Goal: Task Accomplishment & Management: Manage account settings

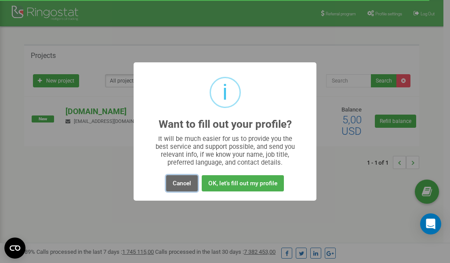
click at [180, 183] on button "Cancel" at bounding box center [182, 183] width 32 height 16
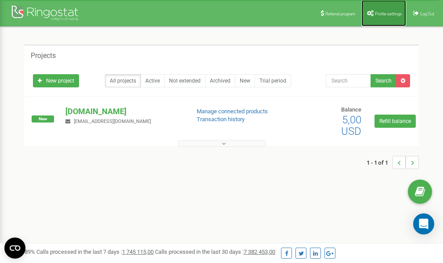
click at [376, 15] on span "Profile settings" at bounding box center [388, 13] width 27 height 5
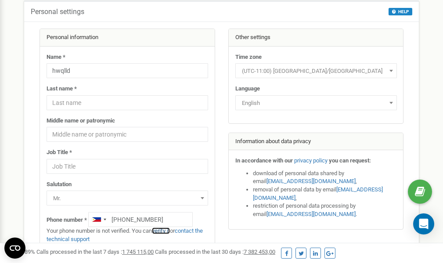
click at [163, 231] on link "verify it" at bounding box center [161, 231] width 18 height 7
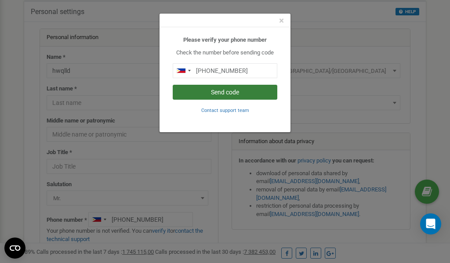
click at [226, 94] on button "Send code" at bounding box center [225, 92] width 105 height 15
